Goal: Navigation & Orientation: Find specific page/section

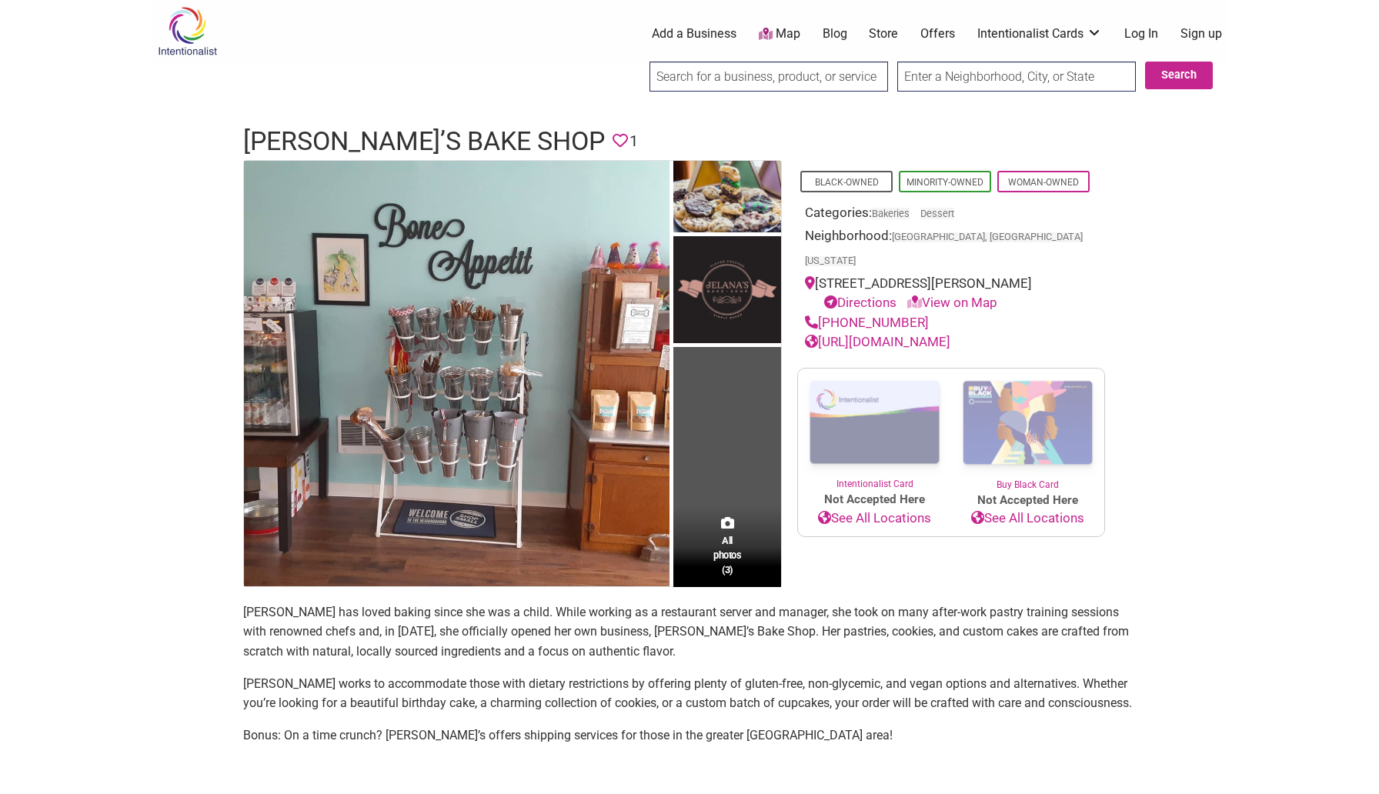
click at [939, 30] on link "Offers" at bounding box center [938, 33] width 35 height 17
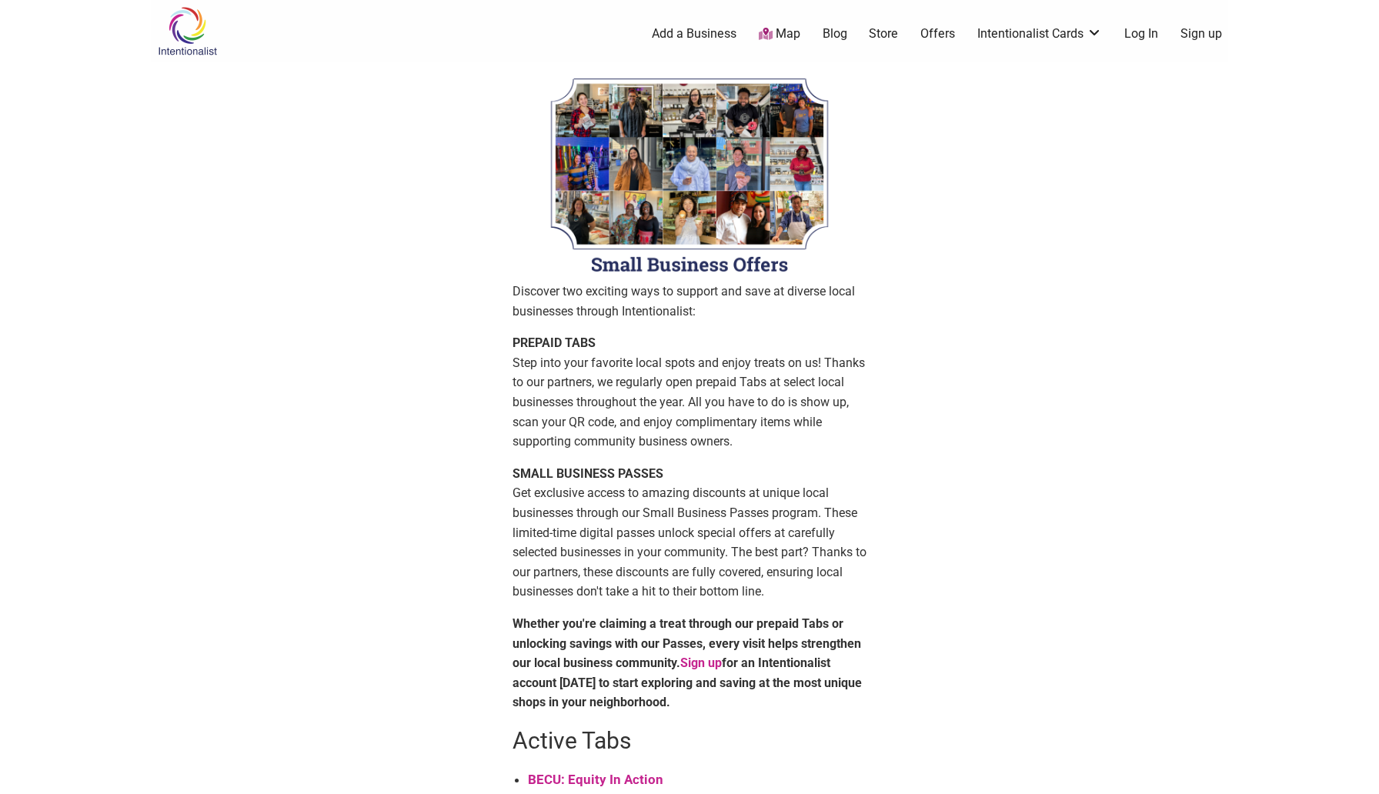
click at [831, 35] on link "Blog" at bounding box center [835, 33] width 25 height 17
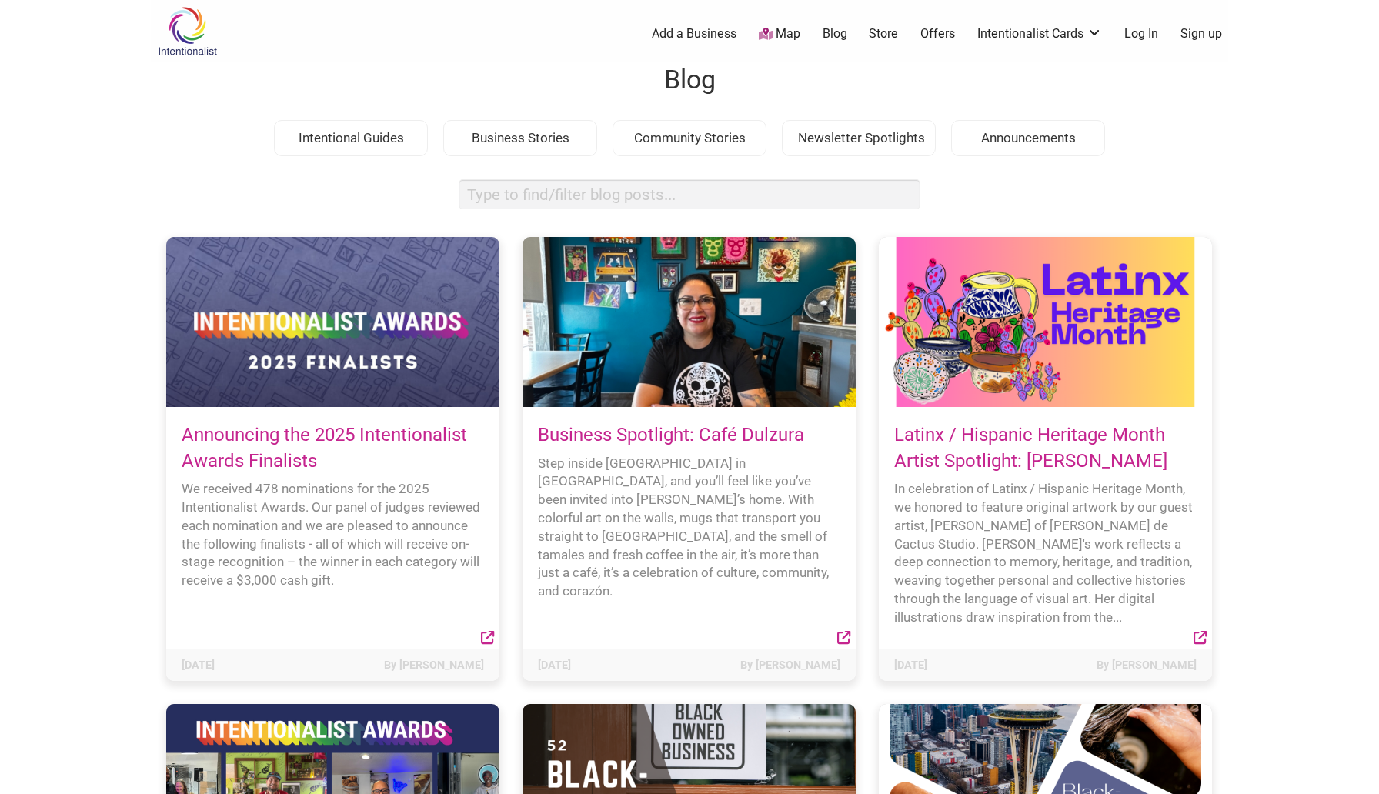
click at [879, 32] on link "Store" at bounding box center [883, 33] width 29 height 17
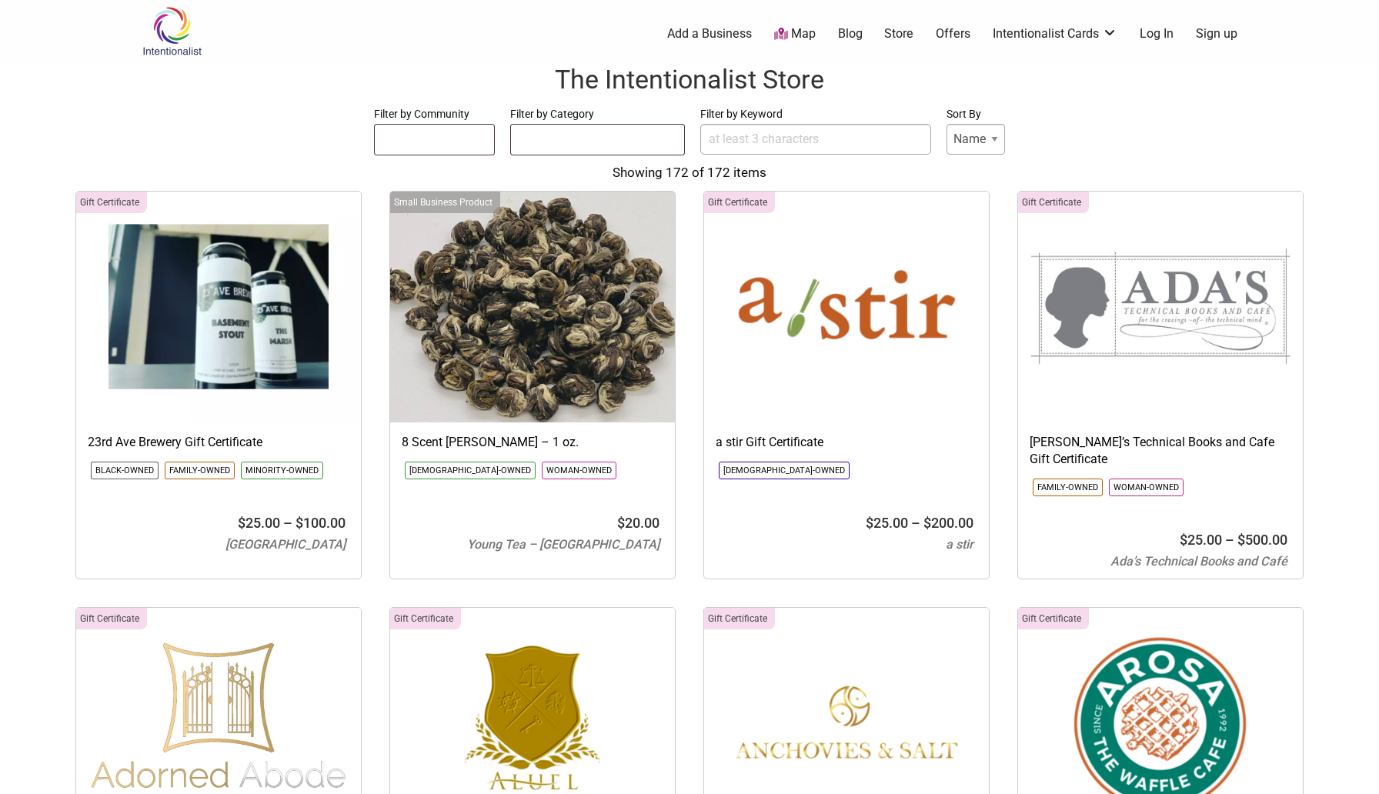
select select
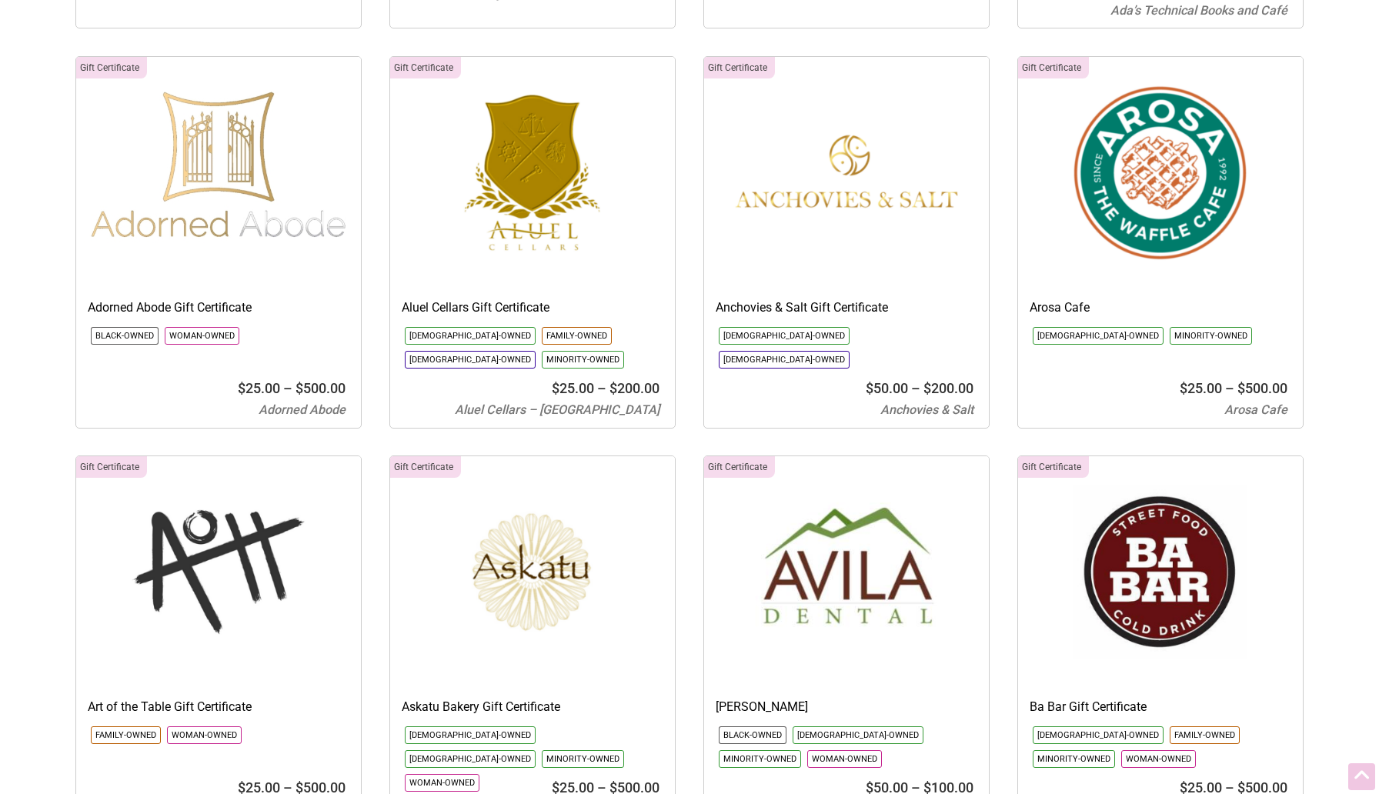
scroll to position [596, 0]
